Goal: Transaction & Acquisition: Purchase product/service

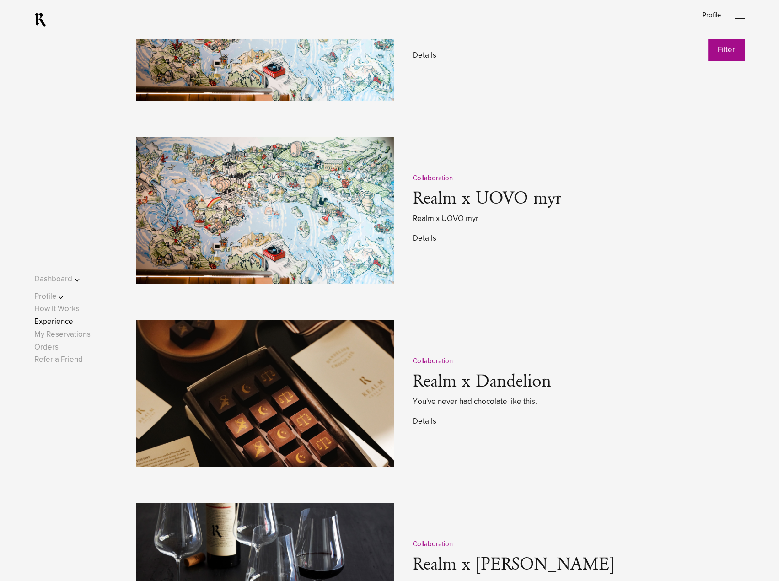
scroll to position [1235, 0]
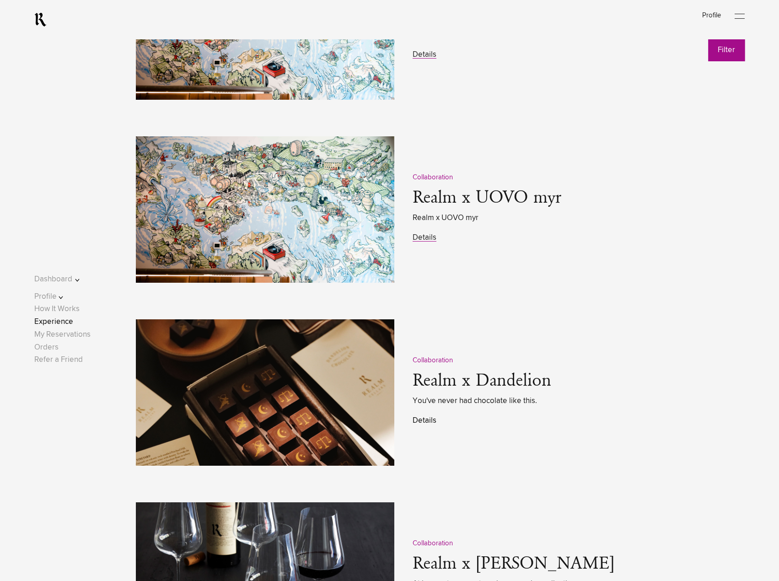
click at [418, 423] on link "Details" at bounding box center [425, 421] width 24 height 8
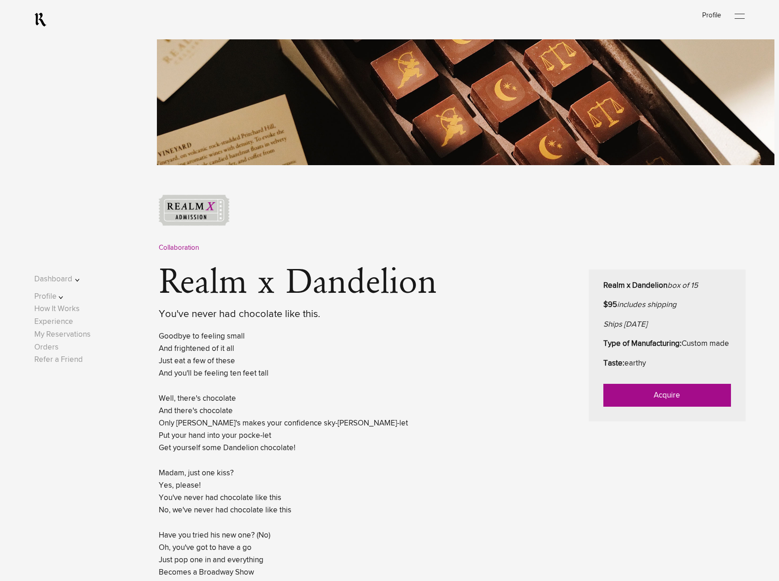
scroll to position [229, 0]
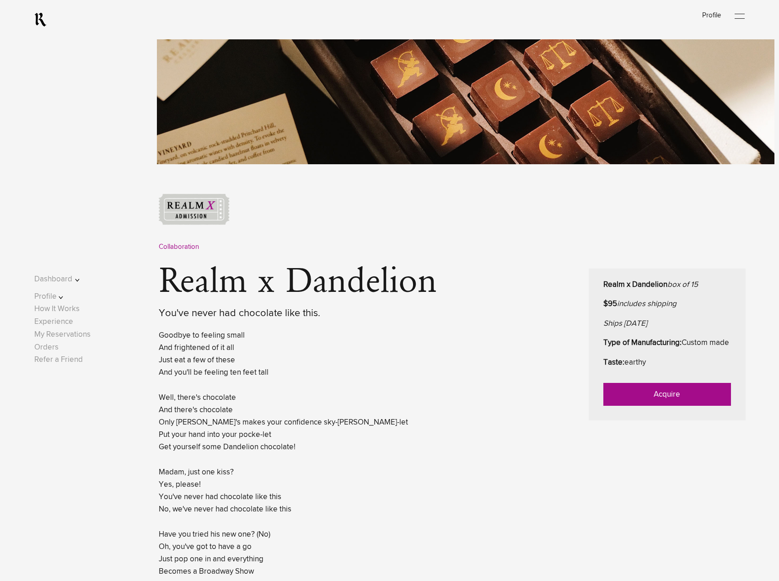
click at [634, 406] on link "Acquire" at bounding box center [667, 394] width 128 height 23
